Goal: Task Accomplishment & Management: Use online tool/utility

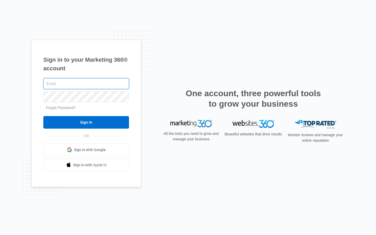
type input "nmfalconer11@gmail.com"
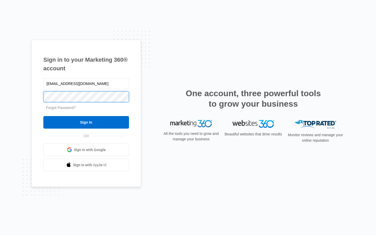
click at [86, 122] on input "Sign In" at bounding box center [86, 122] width 86 height 13
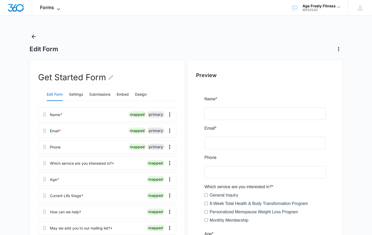
click at [58, 9] on icon at bounding box center [58, 9] width 6 height 6
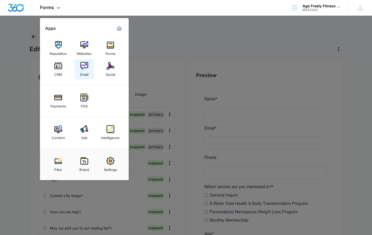
click at [86, 72] on div "Email" at bounding box center [84, 73] width 8 height 7
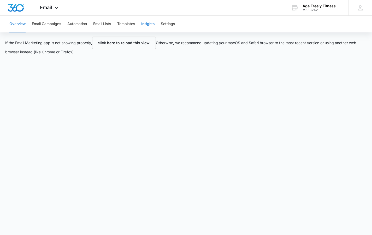
click at [152, 24] on button "Insights" at bounding box center [147, 24] width 13 height 17
click at [57, 8] on icon at bounding box center [57, 9] width 6 height 6
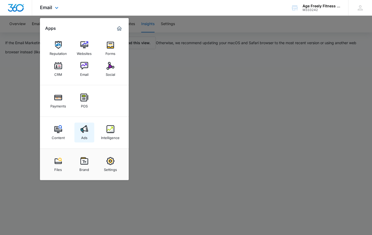
click at [86, 129] on img at bounding box center [84, 129] width 8 height 8
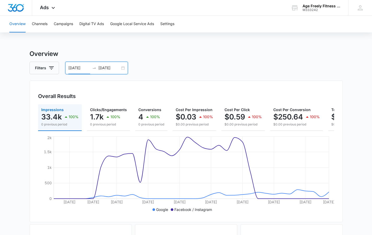
click at [74, 68] on input "08/01/2025" at bounding box center [79, 68] width 22 height 6
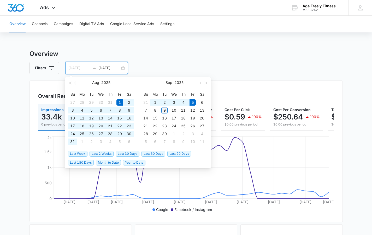
type input "09/09/2025"
click at [166, 112] on div "9" at bounding box center [164, 110] width 6 height 6
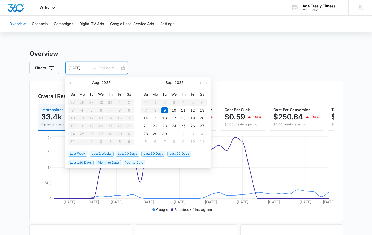
click at [79, 69] on input "09/09/2025" at bounding box center [79, 68] width 22 height 6
type input "08/01/2025"
click at [119, 101] on div "1" at bounding box center [119, 102] width 6 height 6
type input "09/09/2025"
click at [165, 111] on div "9" at bounding box center [164, 110] width 6 height 6
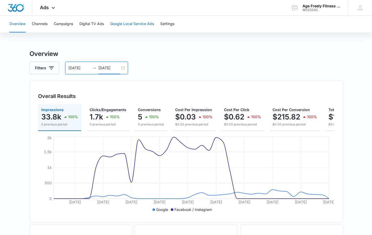
click at [135, 25] on button "Google Local Service Ads" at bounding box center [132, 24] width 44 height 17
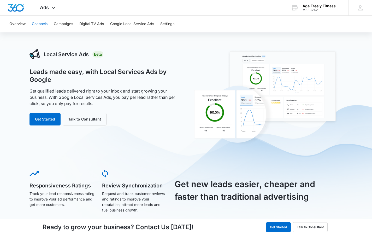
click at [38, 24] on button "Channels" at bounding box center [40, 24] width 16 height 17
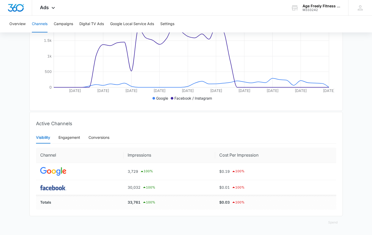
scroll to position [115, 0]
click at [51, 8] on icon at bounding box center [53, 9] width 6 height 6
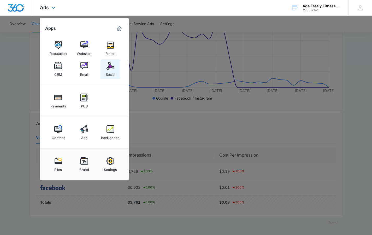
click at [110, 69] on img at bounding box center [110, 66] width 8 height 8
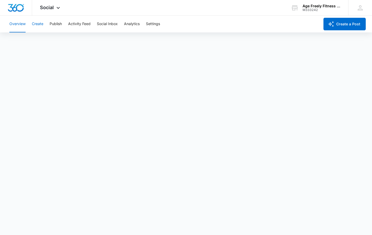
click at [43, 25] on button "Create" at bounding box center [37, 24] width 11 height 17
click at [51, 41] on button "Approvals" at bounding box center [50, 40] width 17 height 15
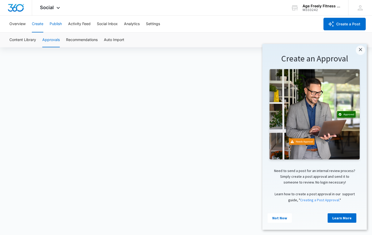
click at [58, 25] on button "Publish" at bounding box center [56, 24] width 12 height 17
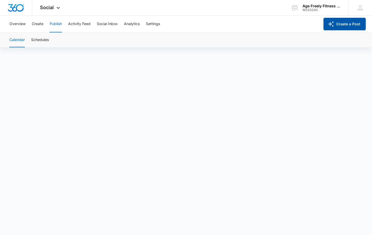
click at [347, 22] on button "Create a Post" at bounding box center [344, 24] width 42 height 13
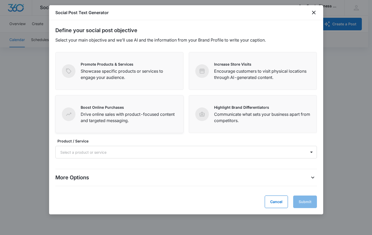
click at [106, 113] on p "Drive online sales with product-focused content and targeted messaging." at bounding box center [129, 117] width 96 height 13
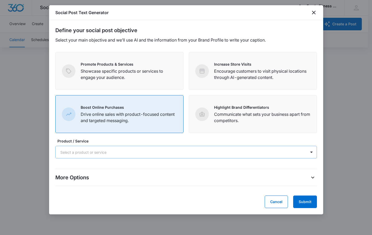
click at [146, 154] on div at bounding box center [179, 152] width 239 height 7
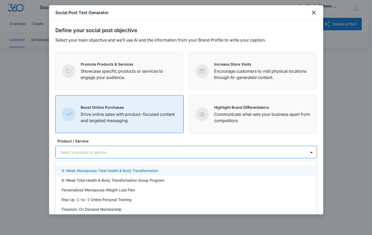
click at [142, 170] on p "8-Week Menopause Total Health & Body Transformation" at bounding box center [110, 170] width 97 height 5
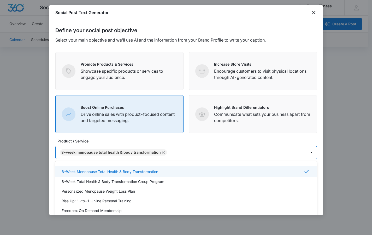
click at [271, 134] on form "Define your social post objective Select your main objective and we’ll use AI a…" at bounding box center [185, 117] width 261 height 182
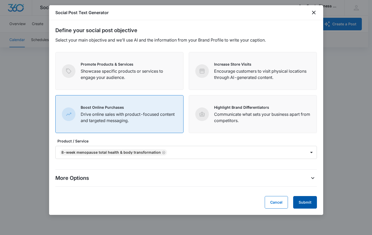
click at [297, 205] on button "Submit" at bounding box center [305, 202] width 24 height 13
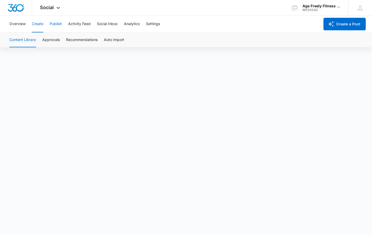
click at [57, 26] on button "Publish" at bounding box center [56, 24] width 12 height 17
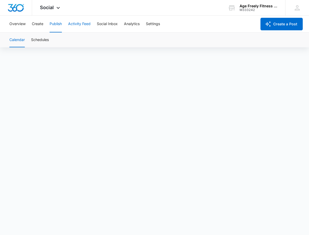
scroll to position [4, 0]
click at [53, 9] on span "Social" at bounding box center [47, 7] width 14 height 5
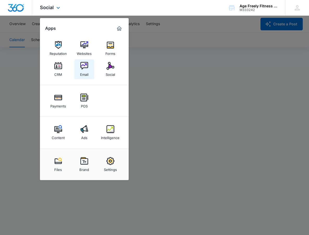
click at [83, 64] on img at bounding box center [84, 66] width 8 height 8
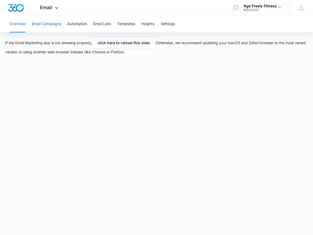
click at [47, 24] on button "Email Campaigns" at bounding box center [46, 24] width 29 height 17
